Goal: Transaction & Acquisition: Purchase product/service

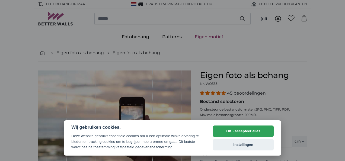
click at [252, 131] on button "OK - accepteer alles" at bounding box center [243, 130] width 61 height 11
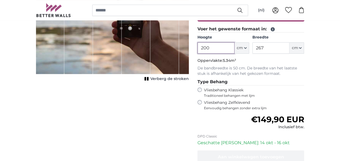
scroll to position [117, 0]
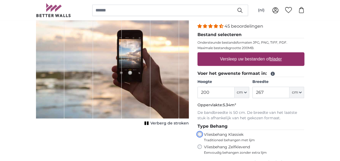
scroll to position [77, 0]
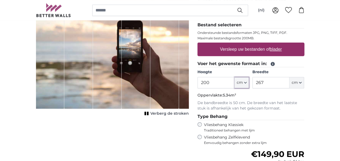
click at [246, 81] on icon "button" at bounding box center [245, 82] width 3 height 3
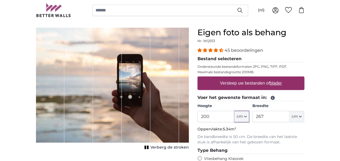
scroll to position [0, 0]
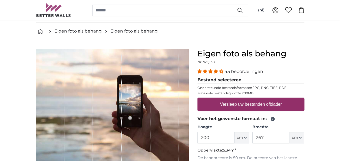
scroll to position [11, 0]
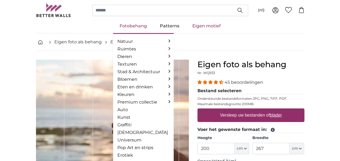
click at [146, 29] on link "Fotobehang" at bounding box center [133, 26] width 40 height 14
